Goal: Task Accomplishment & Management: Manage account settings

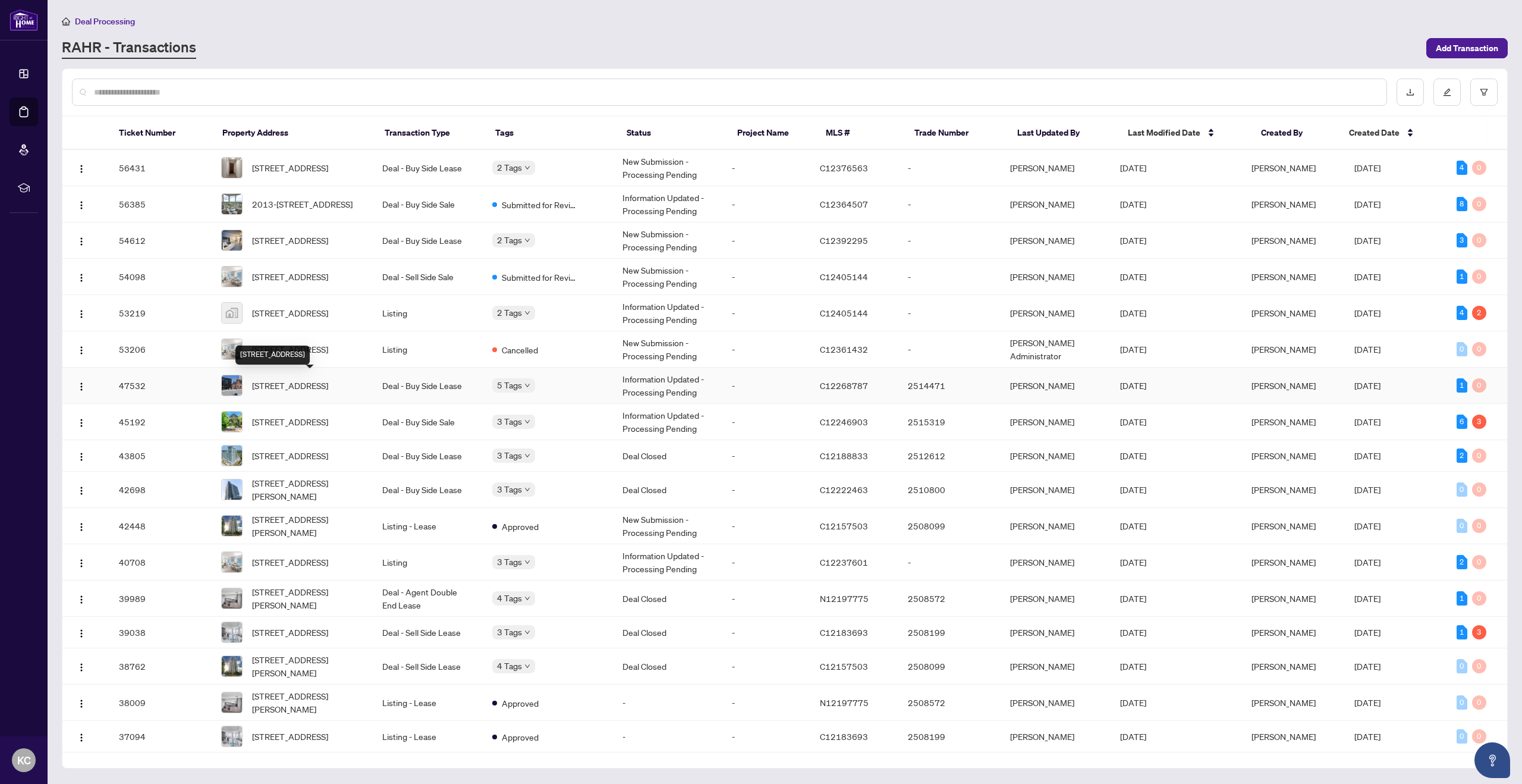
click at [309, 388] on span "[STREET_ADDRESS]" at bounding box center [289, 385] width 76 height 13
click at [313, 199] on span "2013-[STREET_ADDRESS]" at bounding box center [302, 203] width 101 height 13
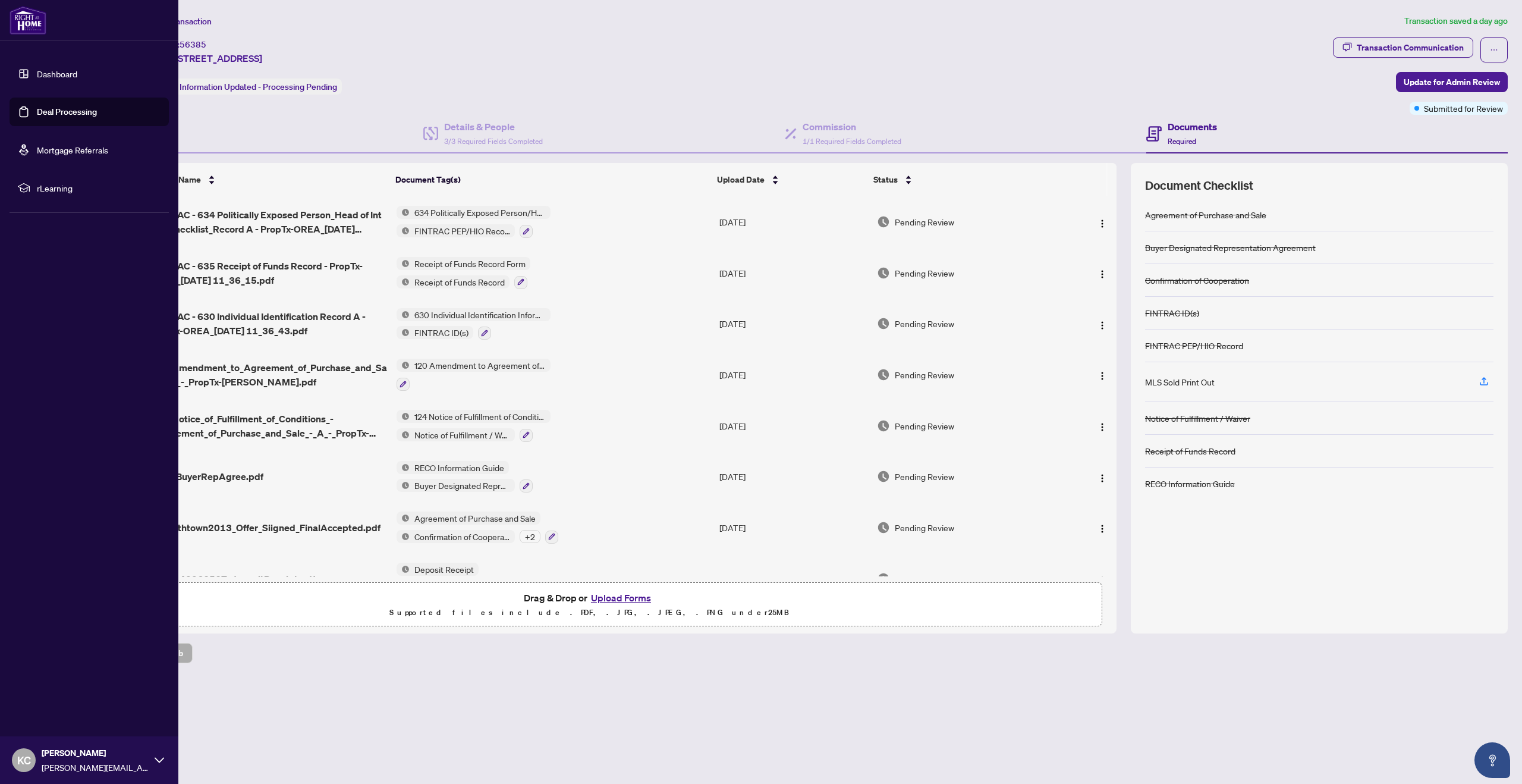
click at [59, 68] on link "Dashboard" at bounding box center [56, 73] width 40 height 11
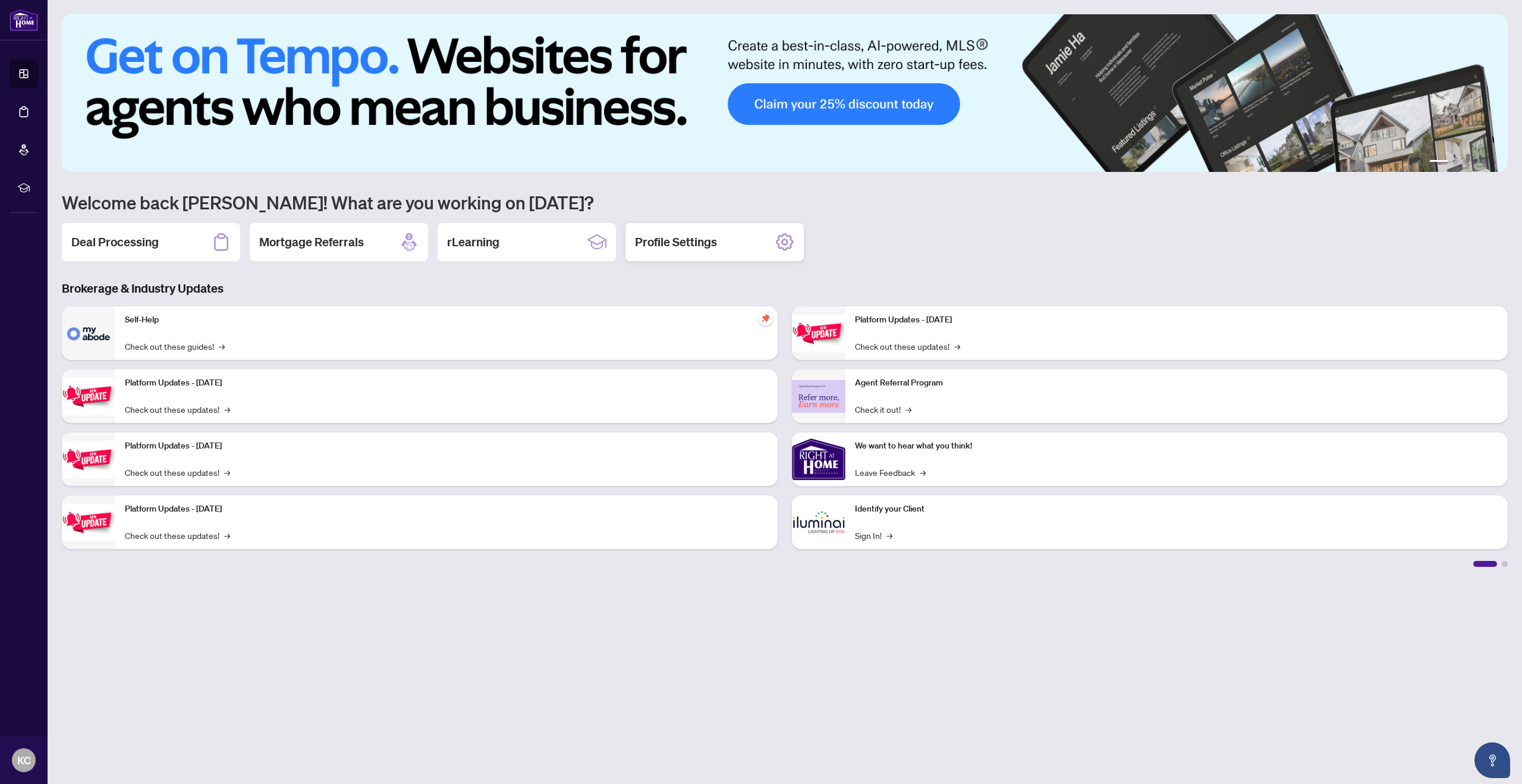
click at [695, 250] on div "Profile Settings" at bounding box center [714, 242] width 179 height 39
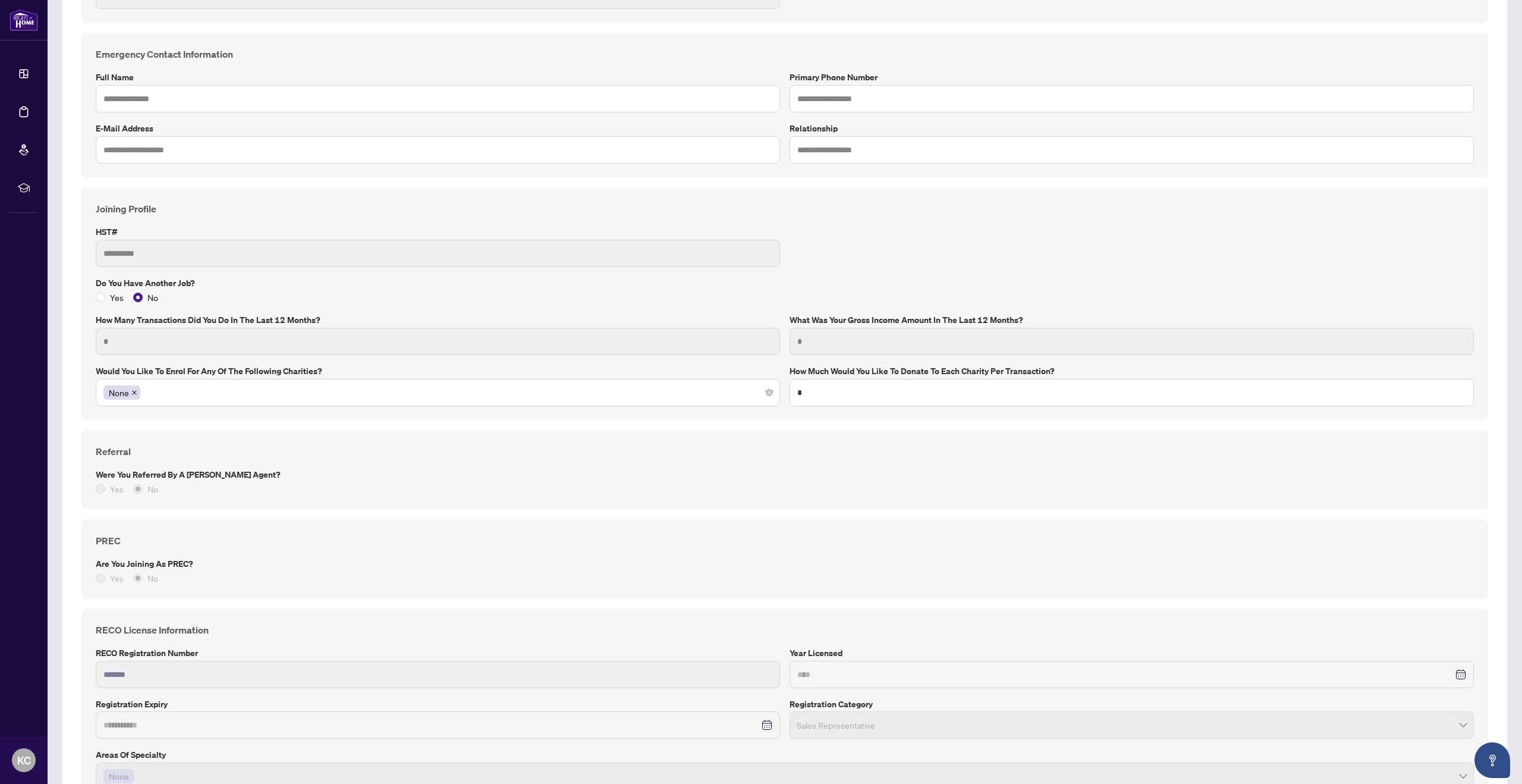
scroll to position [510, 0]
